Goal: Information Seeking & Learning: Learn about a topic

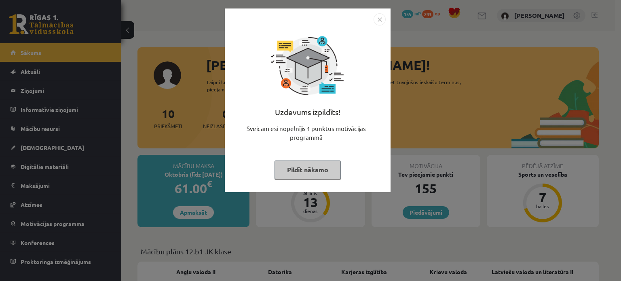
click at [314, 171] on button "Pildīt nākamo" at bounding box center [308, 170] width 66 height 19
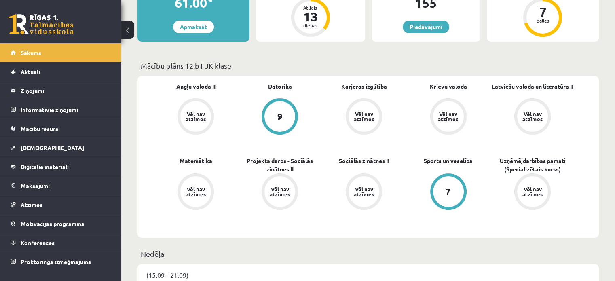
scroll to position [185, 0]
click at [196, 186] on div "Vēl nav atzīmes" at bounding box center [195, 192] width 31 height 31
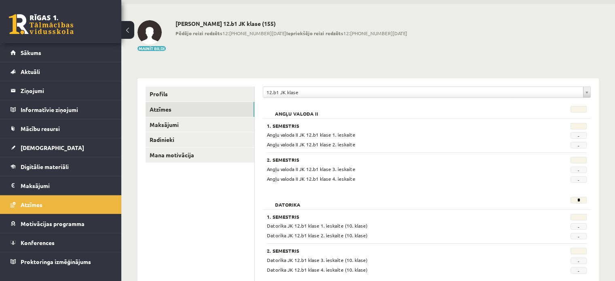
scroll to position [27, 0]
click at [40, 142] on link "[DEMOGRAPHIC_DATA]" at bounding box center [61, 147] width 101 height 19
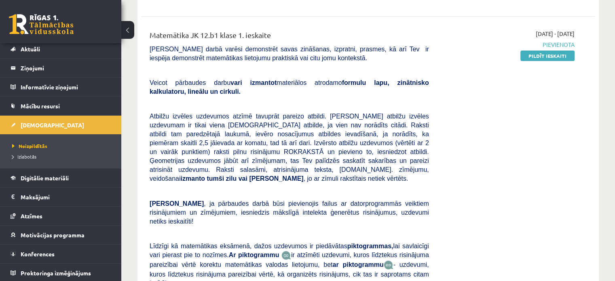
scroll to position [271, 0]
click at [555, 51] on link "Pildīt ieskaiti" at bounding box center [547, 56] width 54 height 11
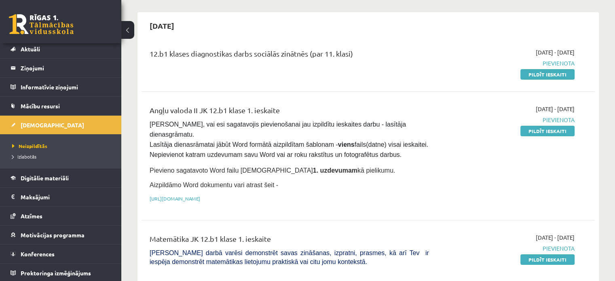
scroll to position [59, 0]
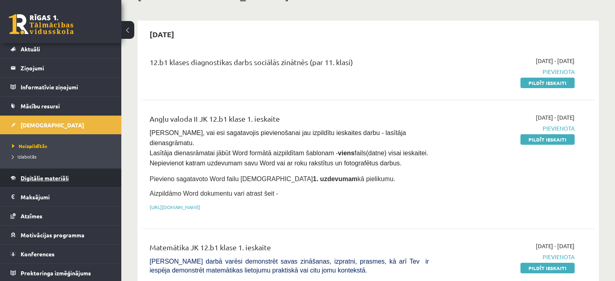
click at [47, 173] on link "Digitālie materiāli" at bounding box center [61, 178] width 101 height 19
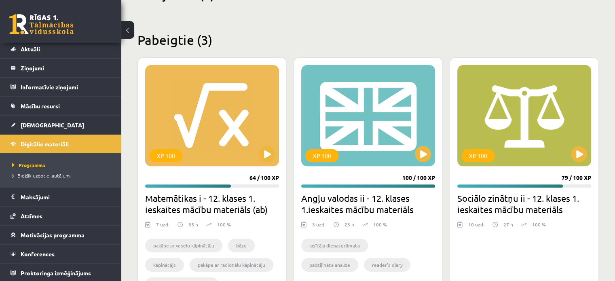
scroll to position [218, 0]
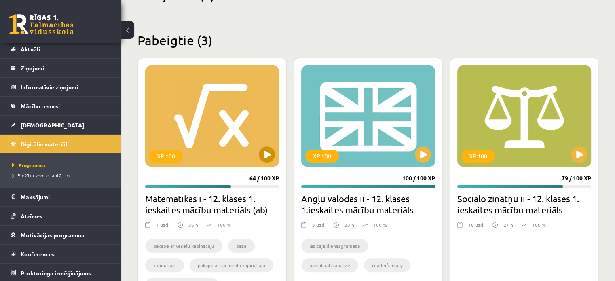
click at [200, 125] on div "XP 100" at bounding box center [212, 115] width 134 height 101
drag, startPoint x: 200, startPoint y: 125, endPoint x: 162, endPoint y: 126, distance: 38.0
click at [162, 126] on div "XP 100" at bounding box center [212, 115] width 134 height 101
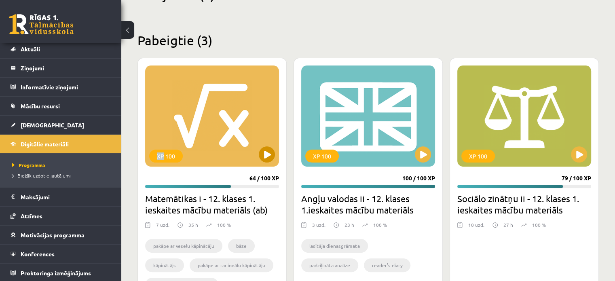
click at [162, 126] on div "XP 100" at bounding box center [212, 115] width 134 height 101
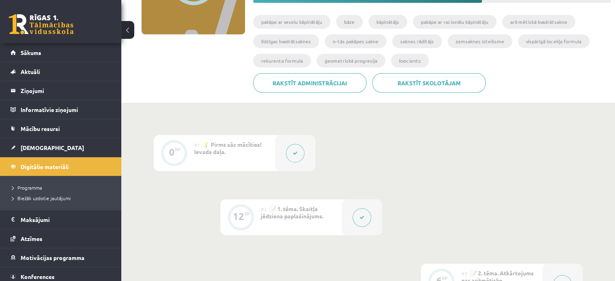
scroll to position [131, 0]
click at [213, 144] on span "💡 Pirms sāc mācīties! Ievada daļa." at bounding box center [228, 148] width 68 height 15
click at [188, 149] on div "0 XP" at bounding box center [174, 153] width 40 height 36
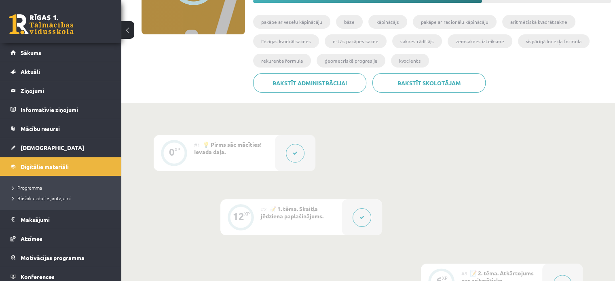
click at [188, 149] on div "0 XP" at bounding box center [174, 153] width 40 height 36
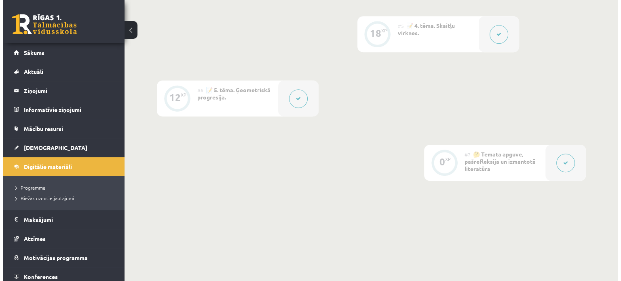
scroll to position [518, 0]
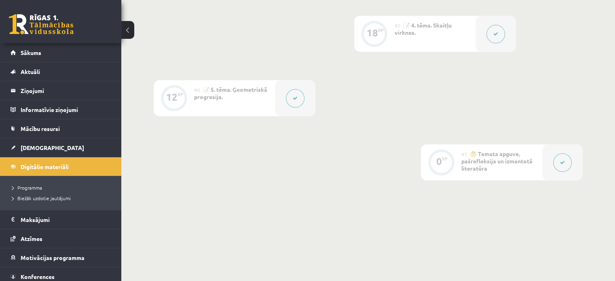
click at [565, 157] on button at bounding box center [562, 162] width 19 height 19
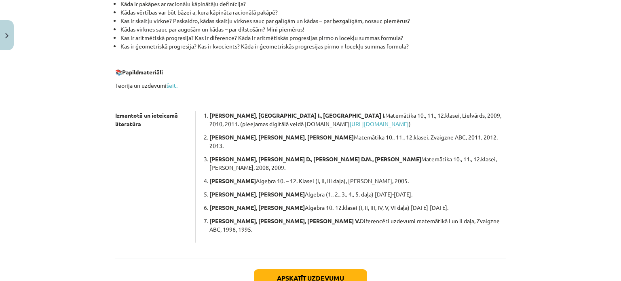
scroll to position [230, 0]
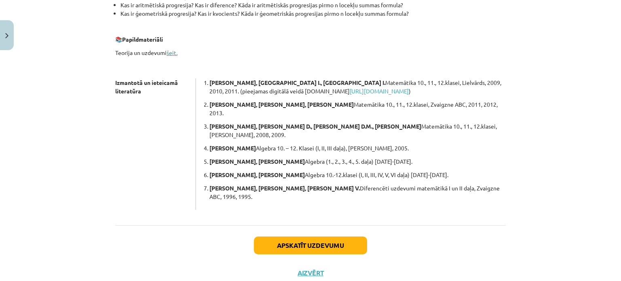
click at [169, 52] on link "šeit." at bounding box center [172, 52] width 11 height 7
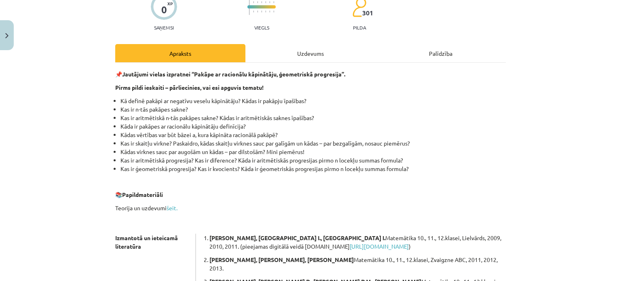
scroll to position [0, 0]
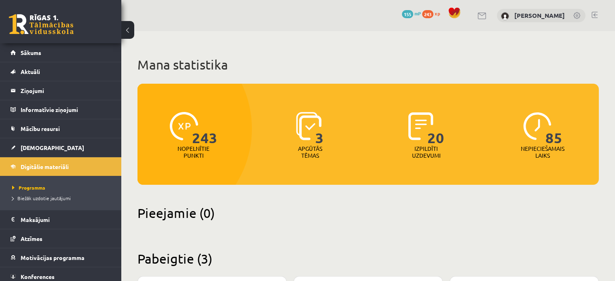
scroll to position [218, 0]
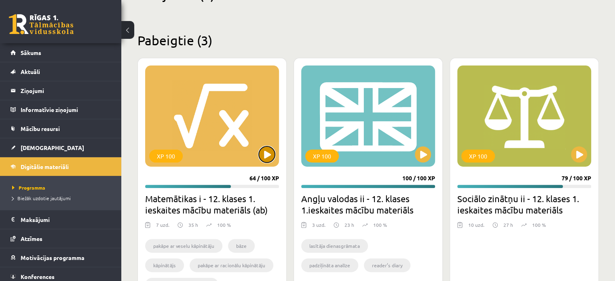
click at [270, 148] on button at bounding box center [267, 154] width 16 height 16
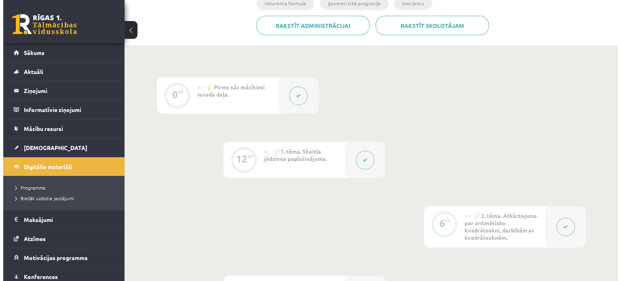
scroll to position [189, 0]
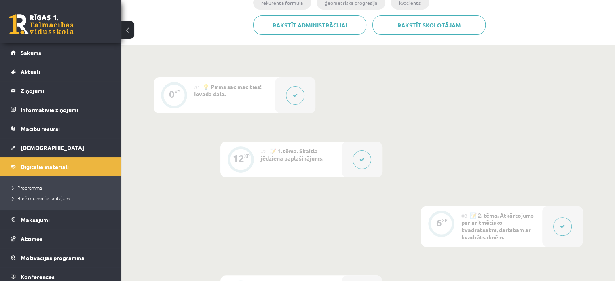
click at [365, 161] on button at bounding box center [362, 159] width 19 height 19
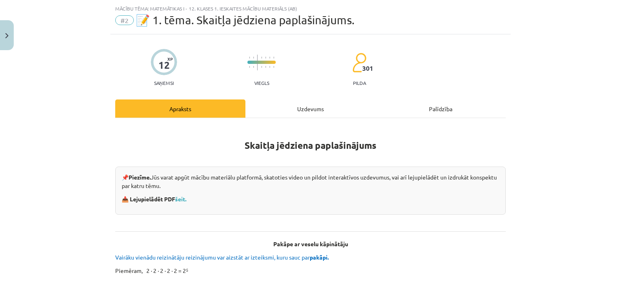
scroll to position [0, 0]
